Goal: Find specific page/section: Find specific page/section

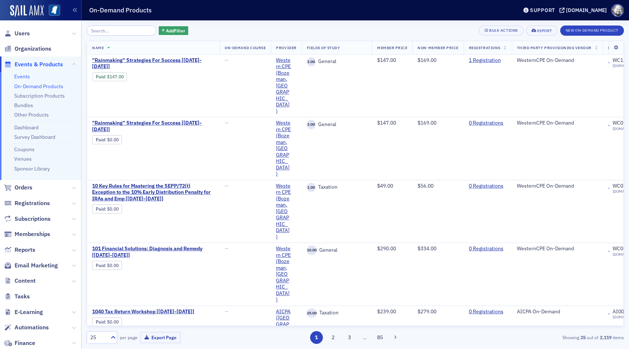
click at [24, 75] on link "Events" at bounding box center [22, 76] width 16 height 7
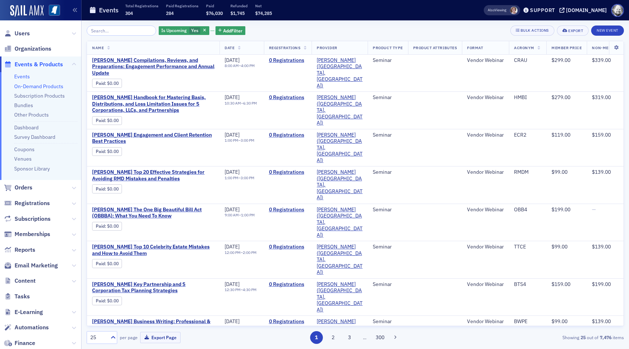
click at [29, 85] on link "On-Demand Products" at bounding box center [38, 86] width 49 height 7
